Goal: Information Seeking & Learning: Find specific fact

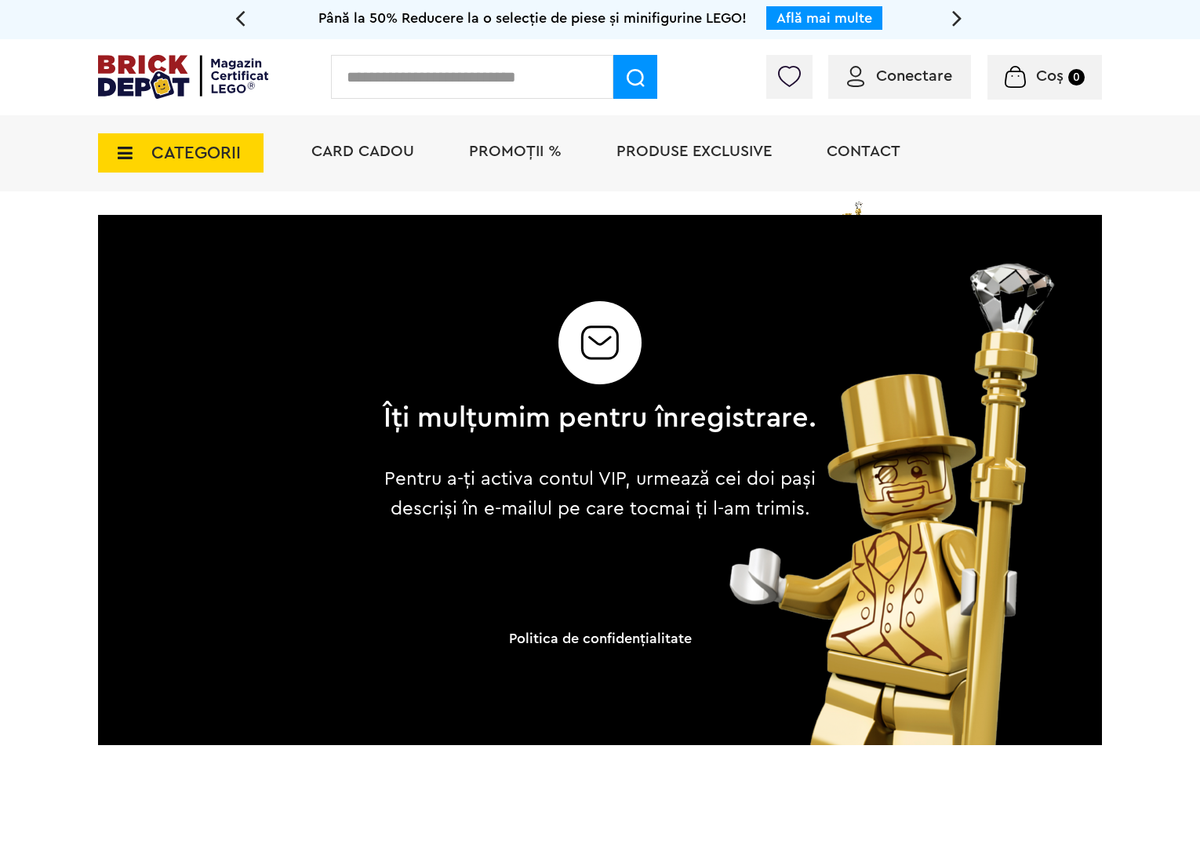
click at [374, 82] on input "text" at bounding box center [472, 77] width 282 height 44
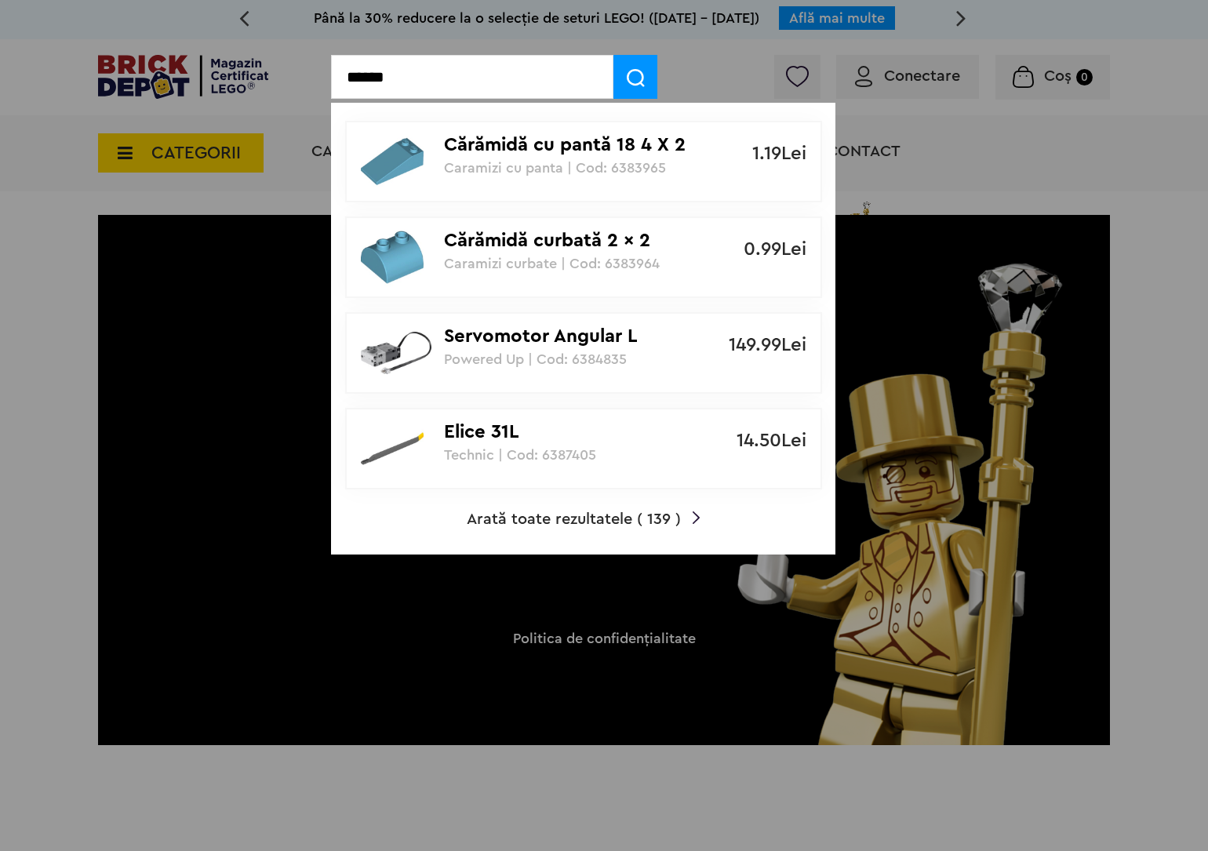
type input "******"
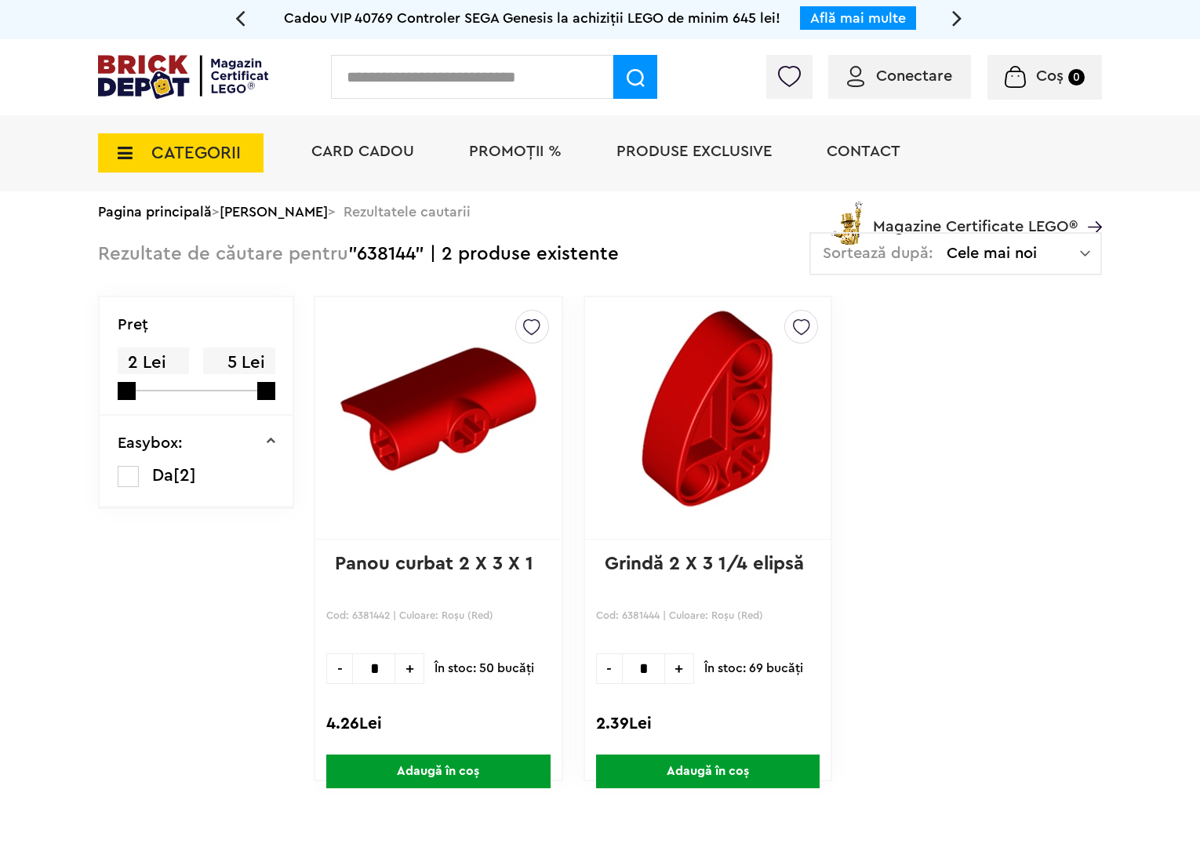
click at [468, 708] on div "Creează o listă nouă Panou curbat 2 X 3 X 1 Cod: 6381442 | Culoare: Roşu (Red) …" at bounding box center [438, 539] width 249 height 486
click at [453, 71] on input "text" at bounding box center [472, 77] width 282 height 44
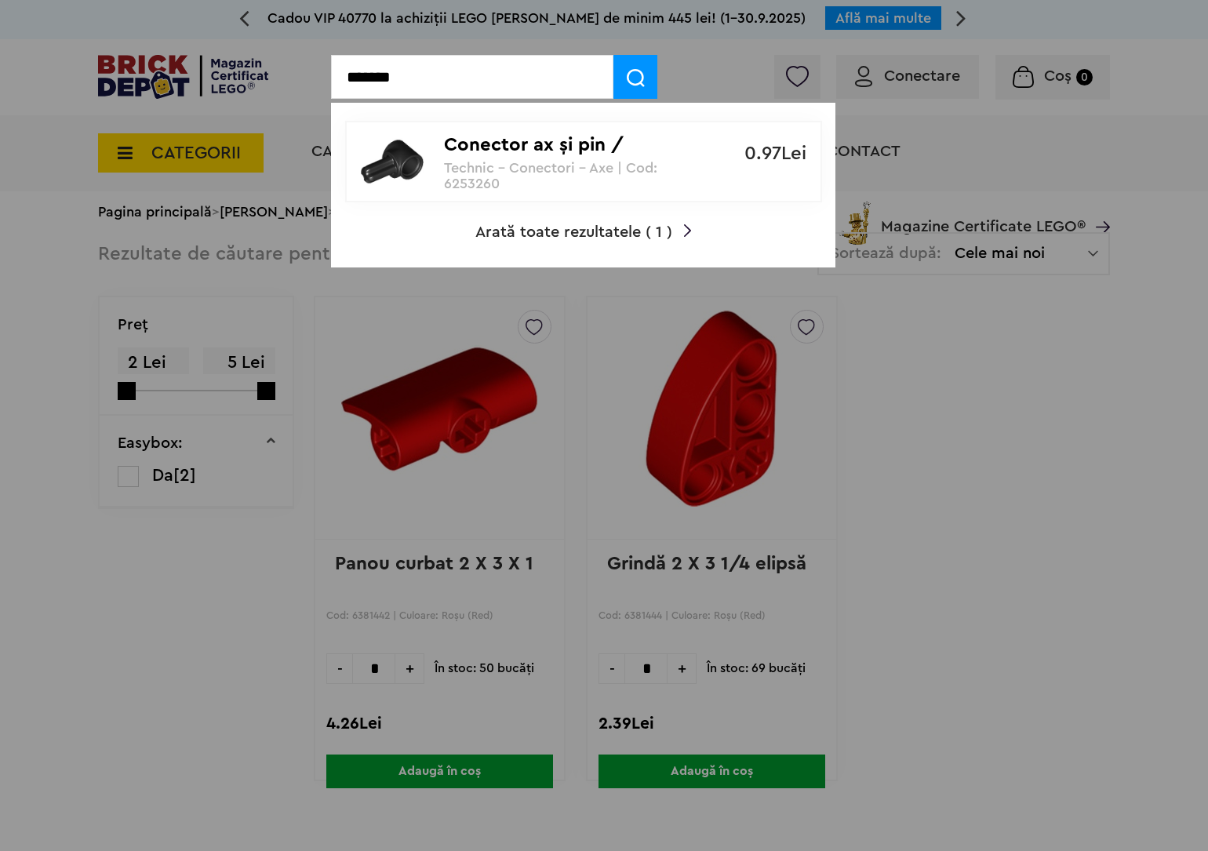
type input "*******"
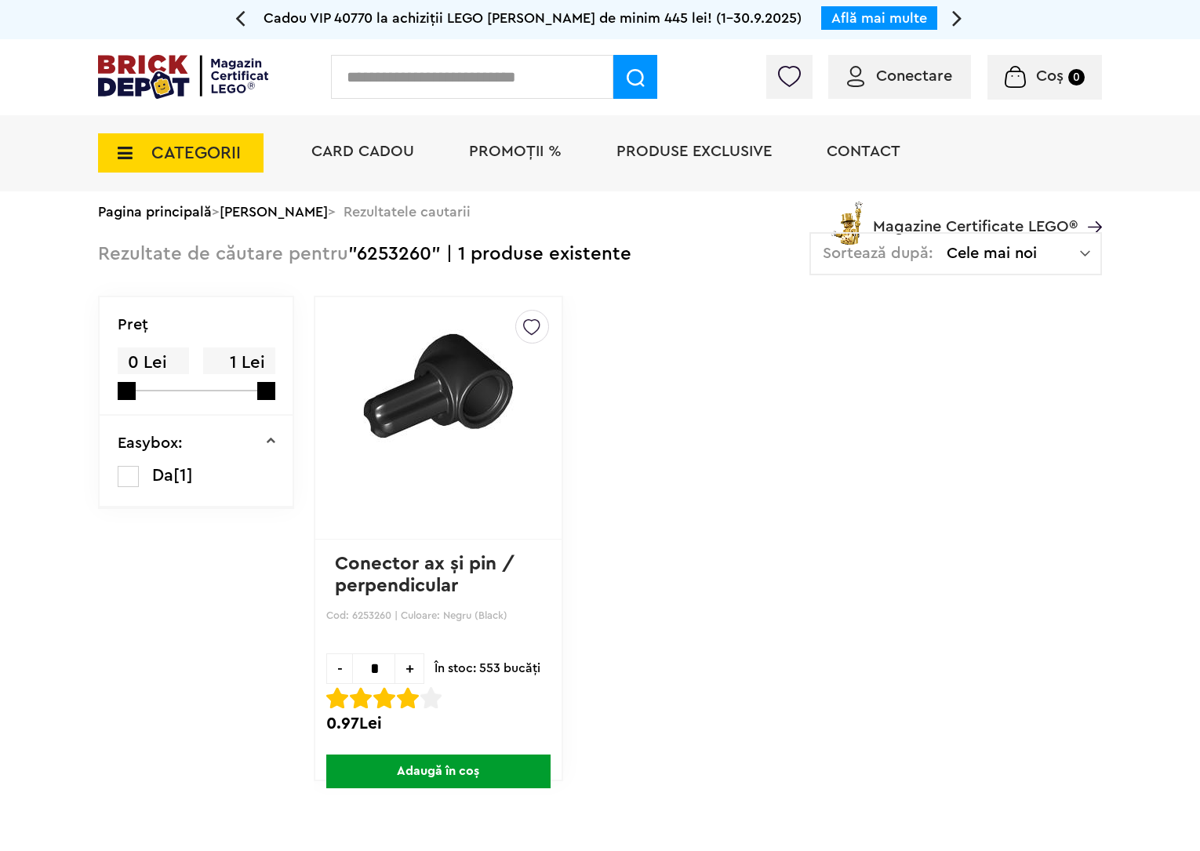
click at [881, 592] on div "Creează o listă nouă Conector ax şi pin / perpendicular Cod: 6253260 | Culoare:…" at bounding box center [708, 548] width 788 height 505
click at [409, 621] on p "Cod: 6253260 | Culoare: Negru (Black)" at bounding box center [438, 624] width 224 height 35
click at [912, 526] on div "Creează o listă nouă Conector ax şi pin / perpendicular Cod: 6253260 | Culoare:…" at bounding box center [708, 548] width 788 height 505
drag, startPoint x: 912, startPoint y: 526, endPoint x: 877, endPoint y: 519, distance: 35.2
click at [899, 526] on div "Creează o listă nouă Conector ax şi pin / perpendicular Cod: 6253260 | Culoare:…" at bounding box center [708, 548] width 788 height 505
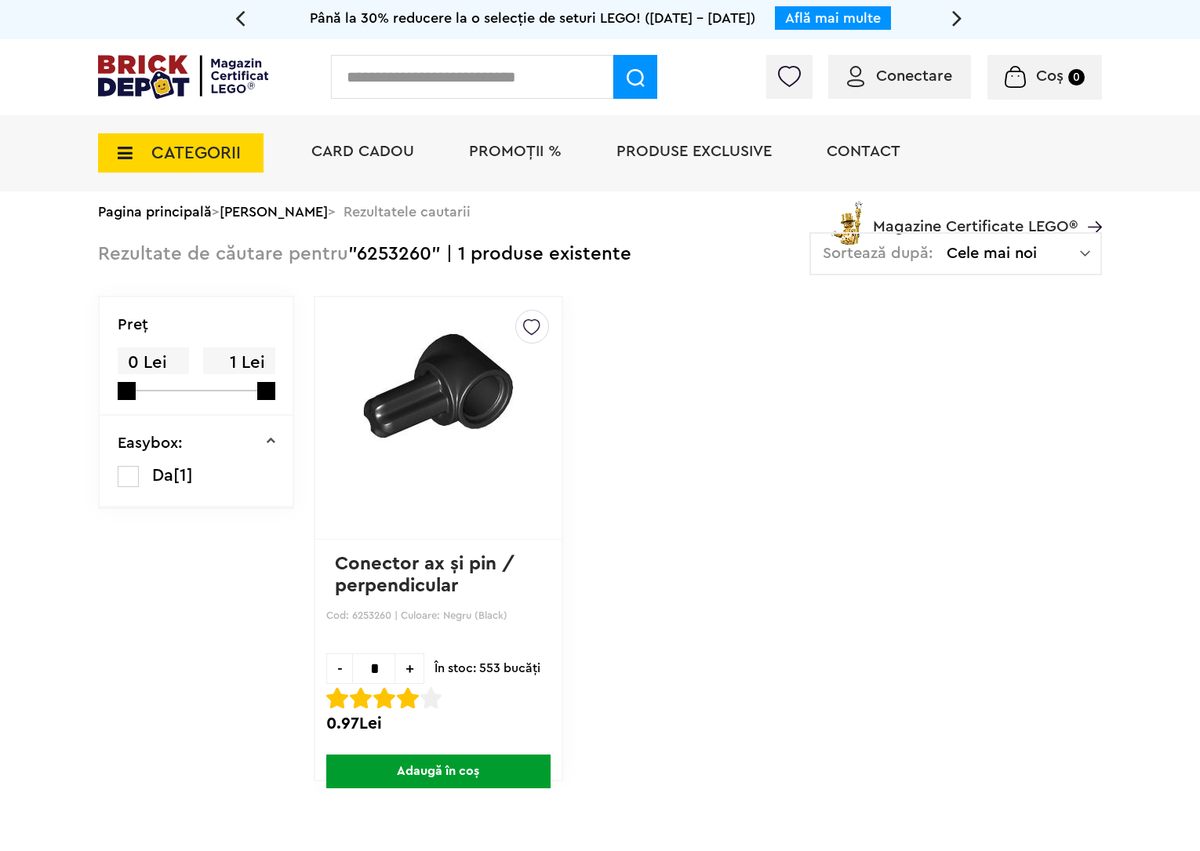
drag, startPoint x: 609, startPoint y: 473, endPoint x: 578, endPoint y: 396, distance: 82.7
click at [606, 461] on div "Creează o listă nouă Conector ax şi pin / perpendicular Cod: 6253260 | Culoare:…" at bounding box center [708, 548] width 788 height 505
